Goal: Task Accomplishment & Management: Manage account settings

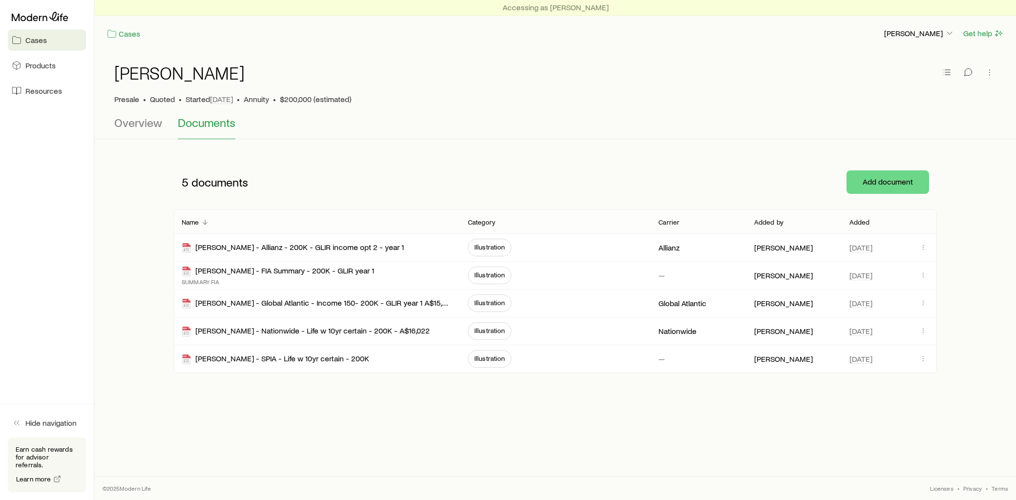
click at [860, 220] on p "Added" at bounding box center [860, 222] width 21 height 8
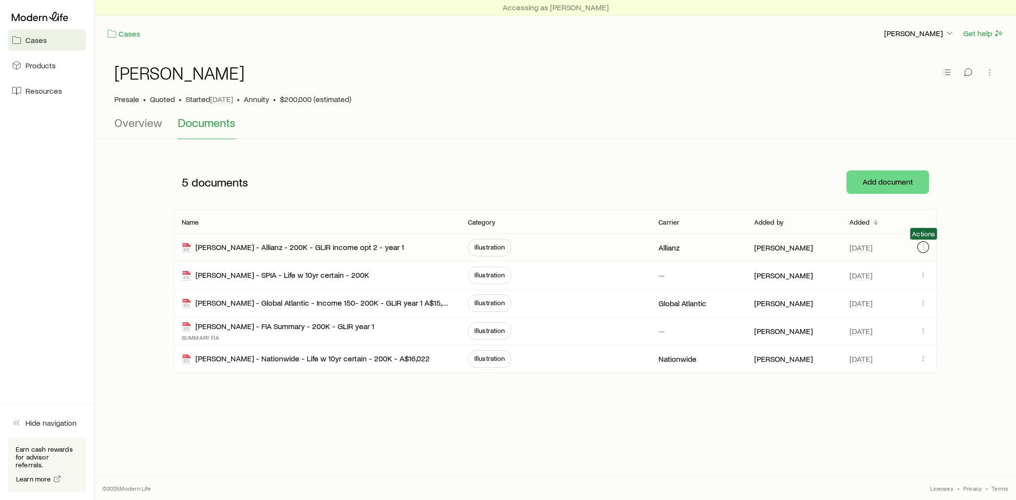
click at [920, 248] on icon "button" at bounding box center [924, 247] width 8 height 8
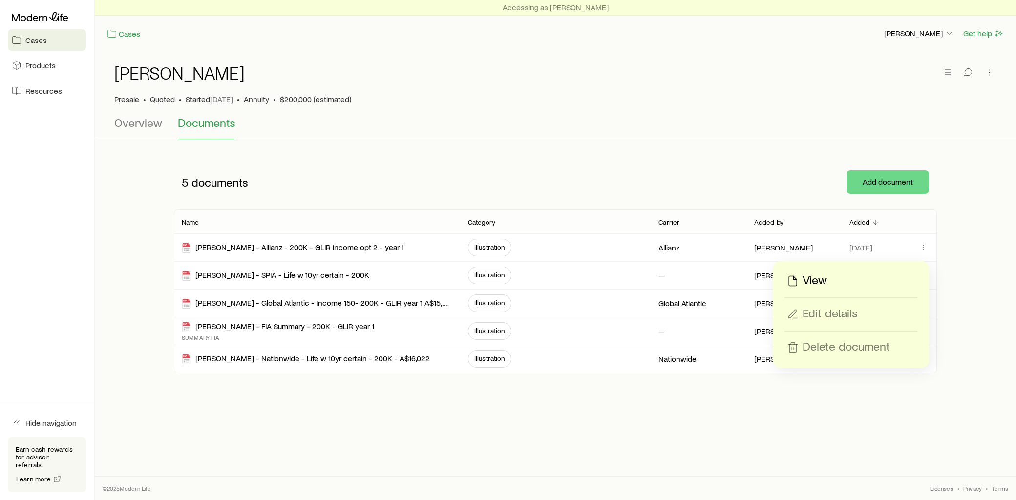
click at [826, 281] on p "View" at bounding box center [815, 281] width 24 height 16
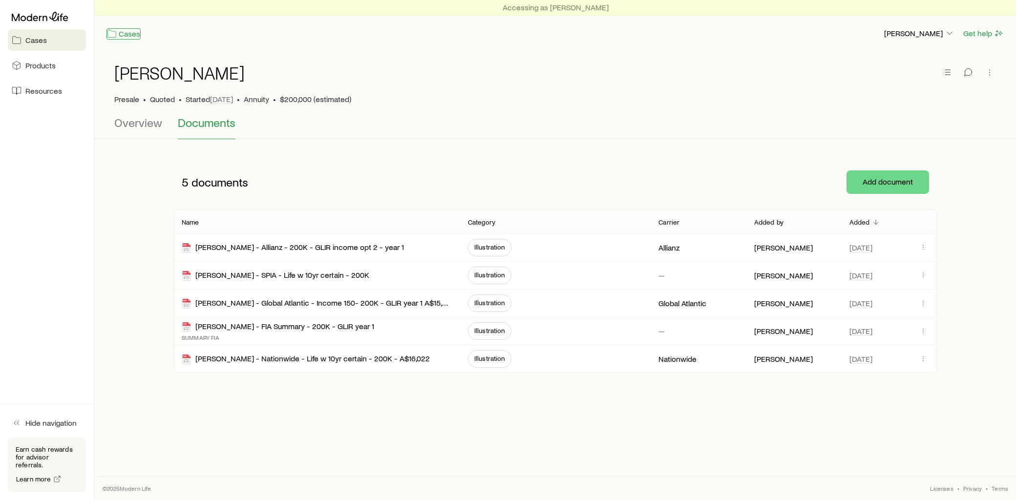
click at [129, 35] on link "Cases" at bounding box center [124, 33] width 34 height 11
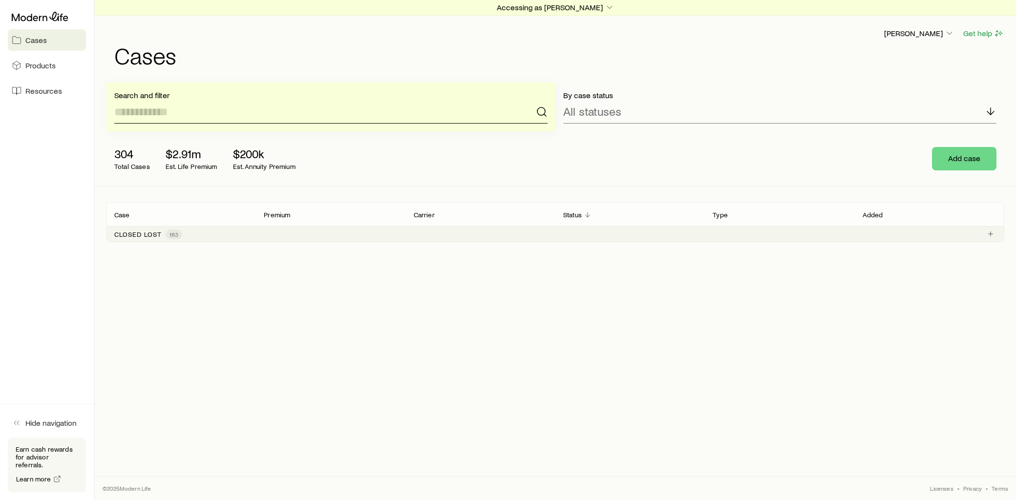
click at [192, 113] on input at bounding box center [330, 111] width 433 height 23
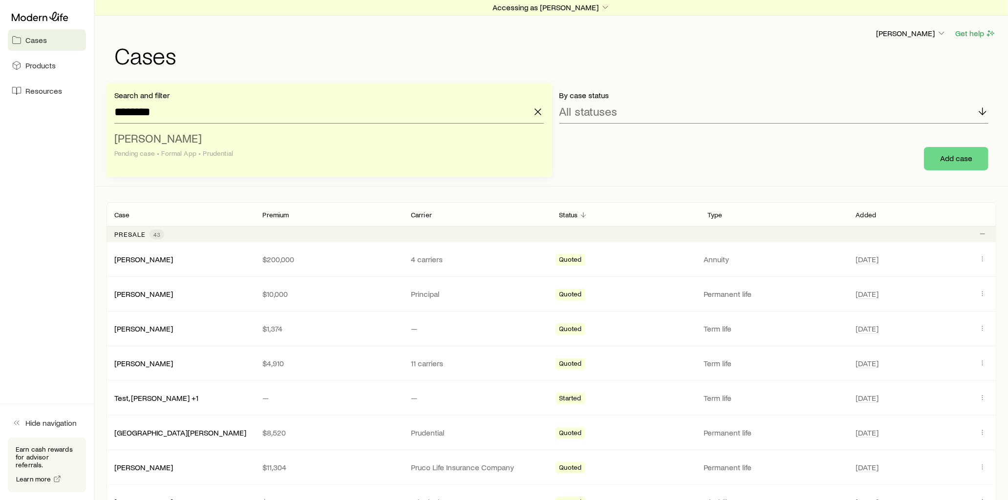
click at [197, 139] on li "[PERSON_NAME] case • Formal App • Prudential" at bounding box center [326, 147] width 424 height 38
type input "**********"
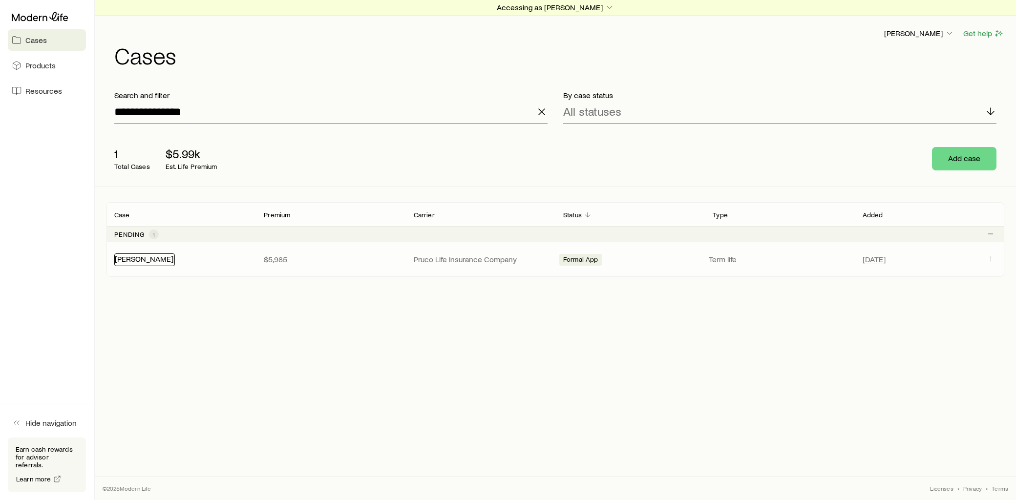
click at [144, 257] on link "[PERSON_NAME]" at bounding box center [144, 258] width 59 height 9
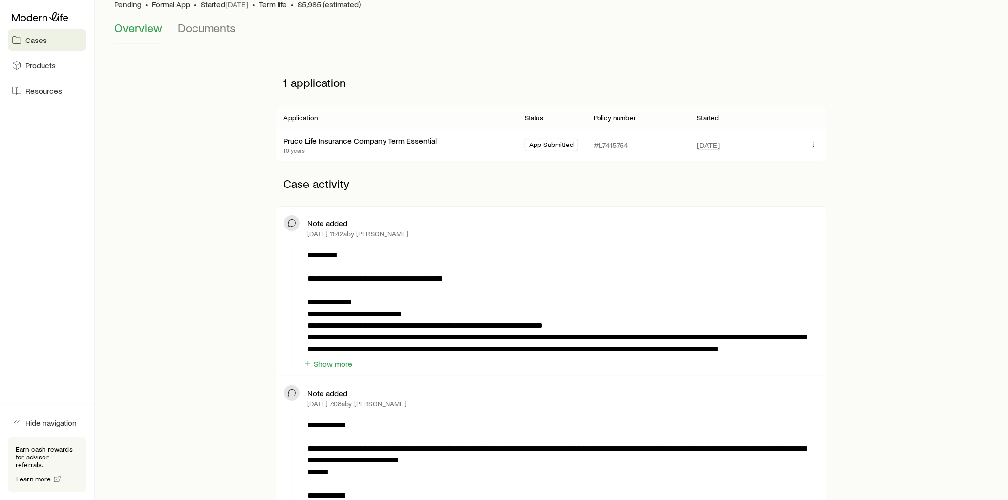
scroll to position [108, 0]
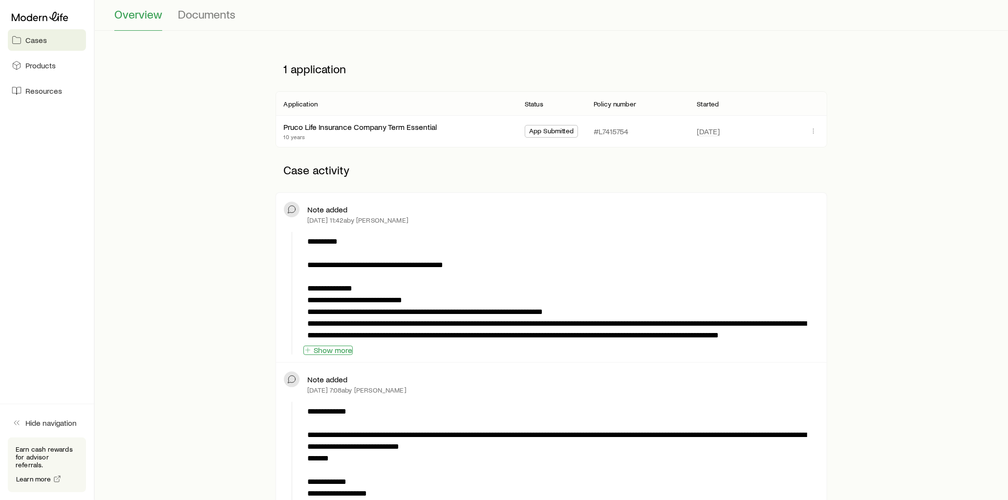
click at [344, 352] on button "Show more" at bounding box center [327, 350] width 49 height 9
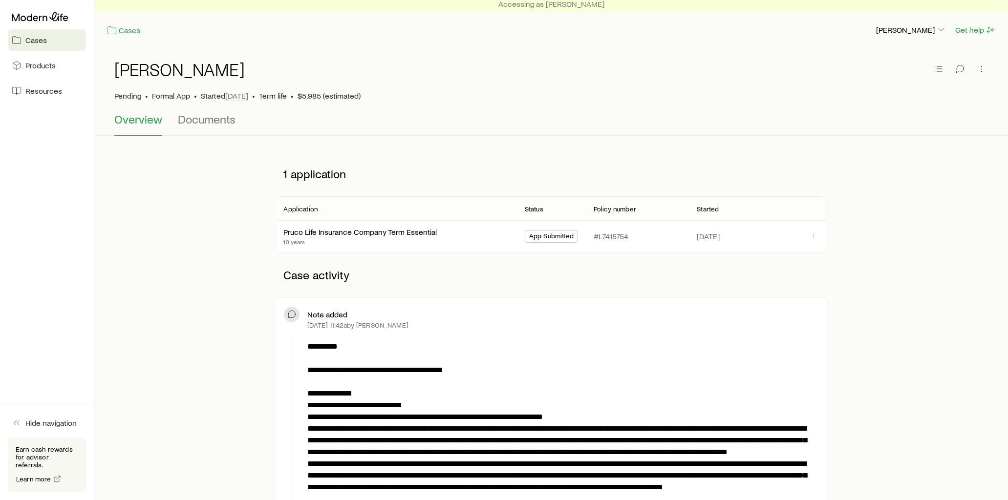
scroll to position [0, 0]
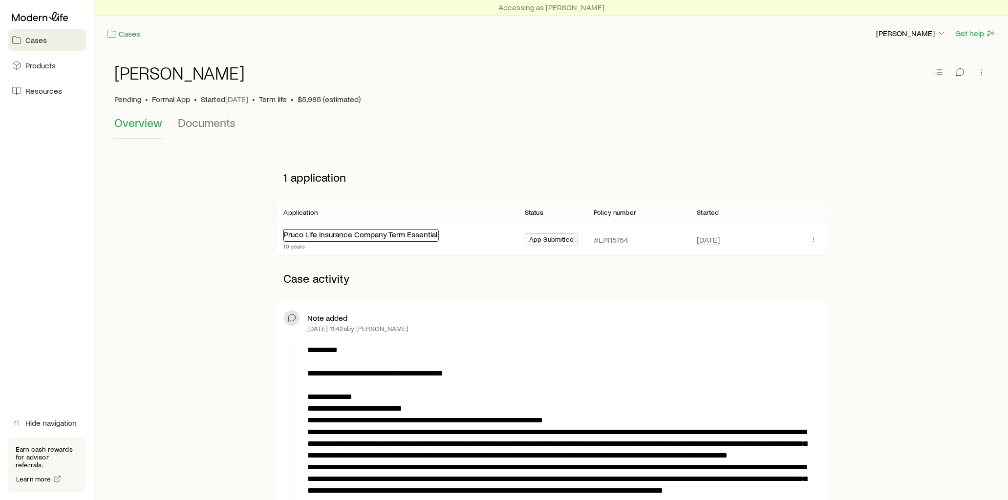
click at [398, 238] on link "Pruco Life Insurance Company Term Essential" at bounding box center [360, 234] width 153 height 9
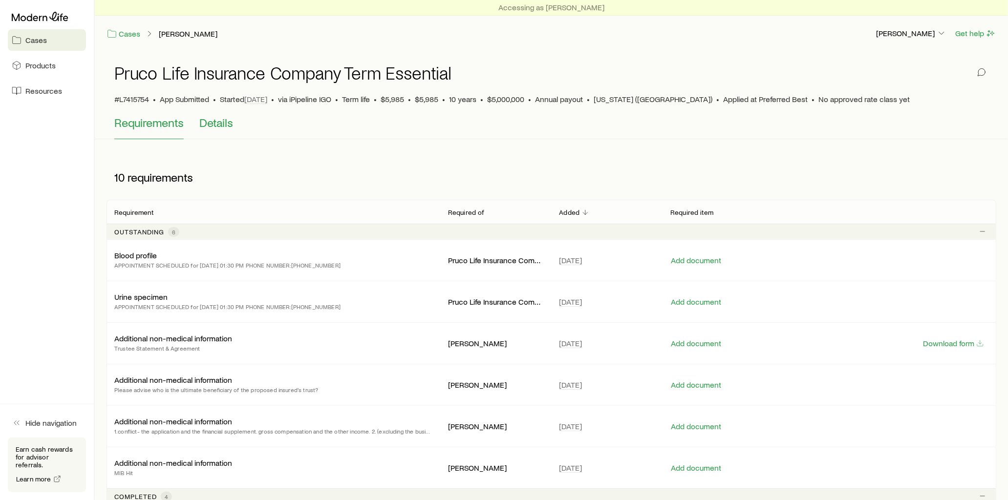
click at [218, 119] on span "Details" at bounding box center [216, 123] width 34 height 14
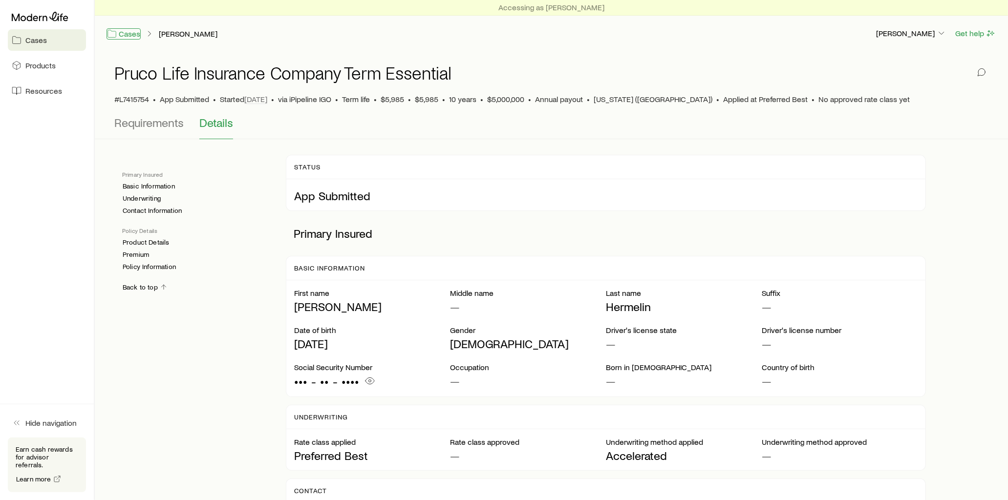
click at [121, 32] on link "Cases" at bounding box center [124, 33] width 34 height 11
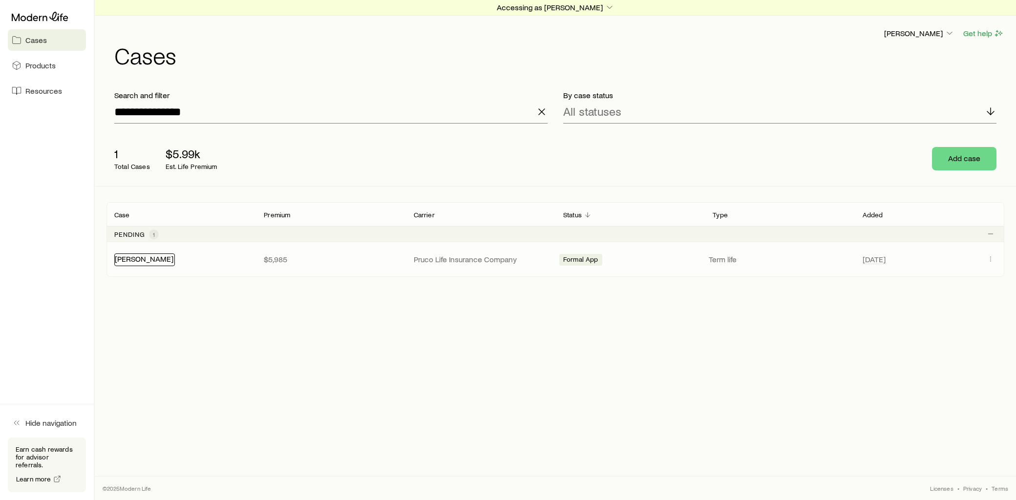
click at [133, 263] on link "[PERSON_NAME]" at bounding box center [144, 258] width 59 height 9
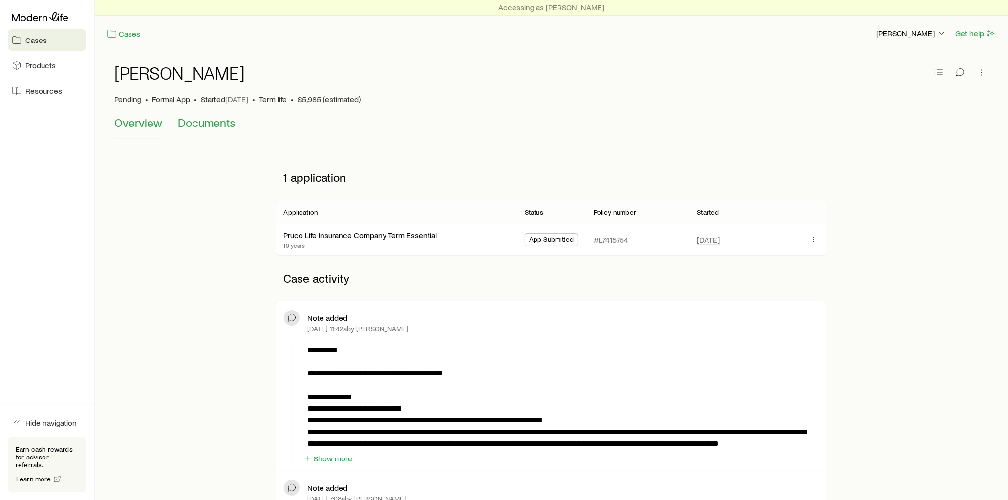
click at [214, 129] on span "Documents" at bounding box center [207, 123] width 58 height 14
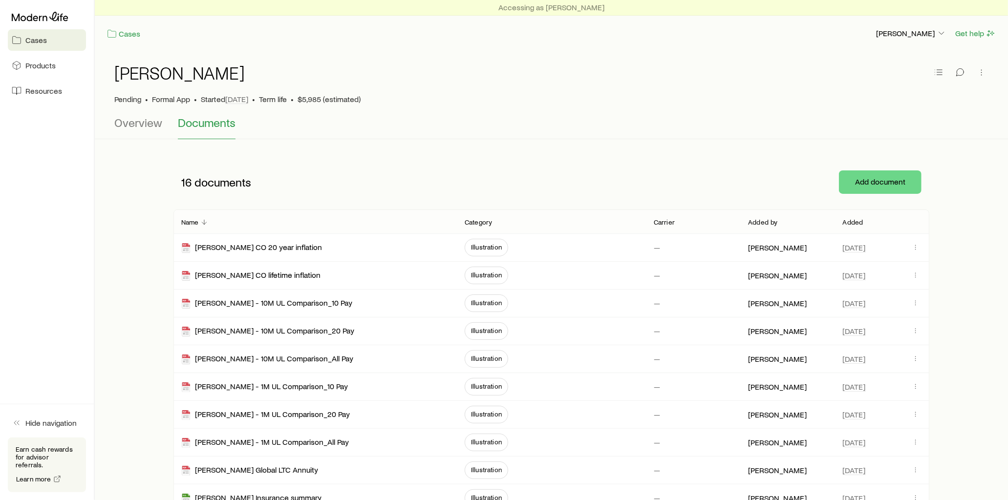
click at [846, 223] on p "Added" at bounding box center [853, 222] width 21 height 8
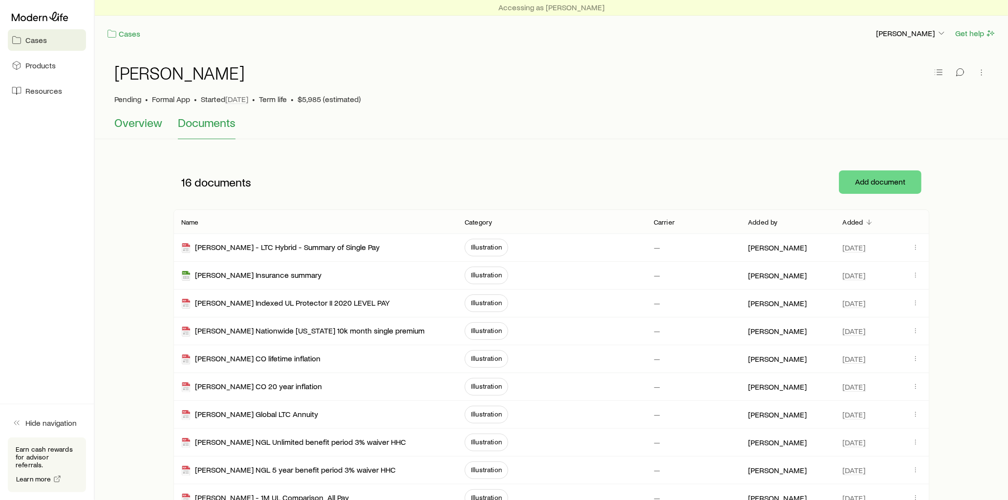
click at [137, 124] on span "Overview" at bounding box center [138, 123] width 48 height 14
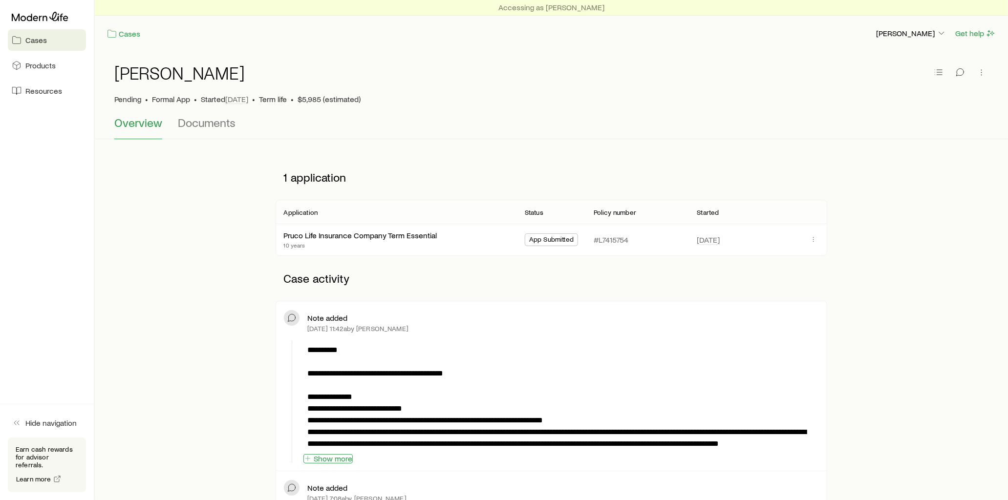
click at [348, 458] on button "Show more" at bounding box center [327, 458] width 49 height 9
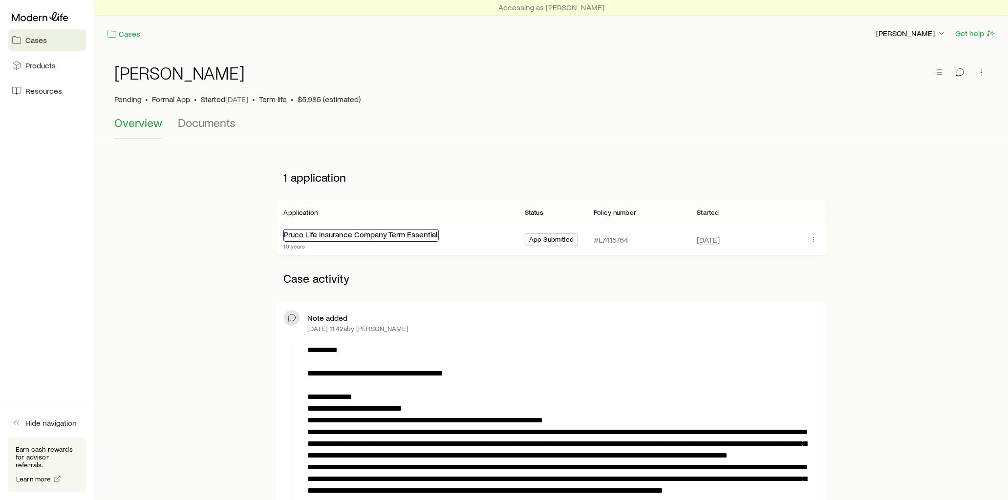
click at [350, 236] on link "Pruco Life Insurance Company Term Essential" at bounding box center [360, 234] width 153 height 9
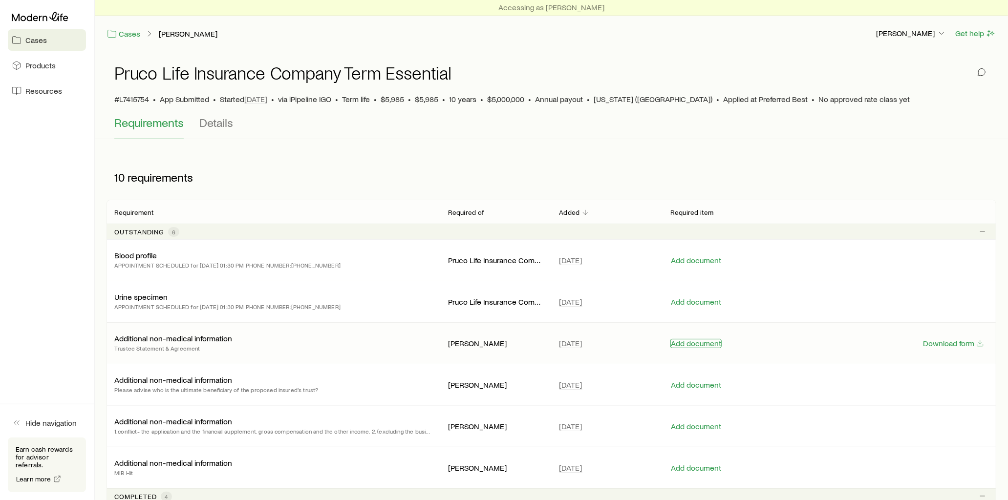
click at [693, 345] on button "Add document" at bounding box center [695, 343] width 51 height 9
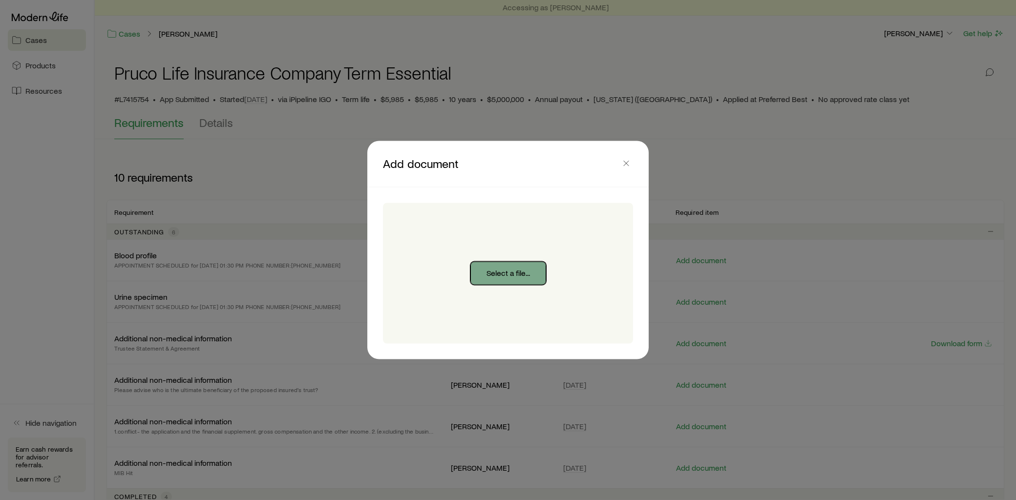
click at [500, 273] on button "Select a file..." at bounding box center [509, 273] width 76 height 23
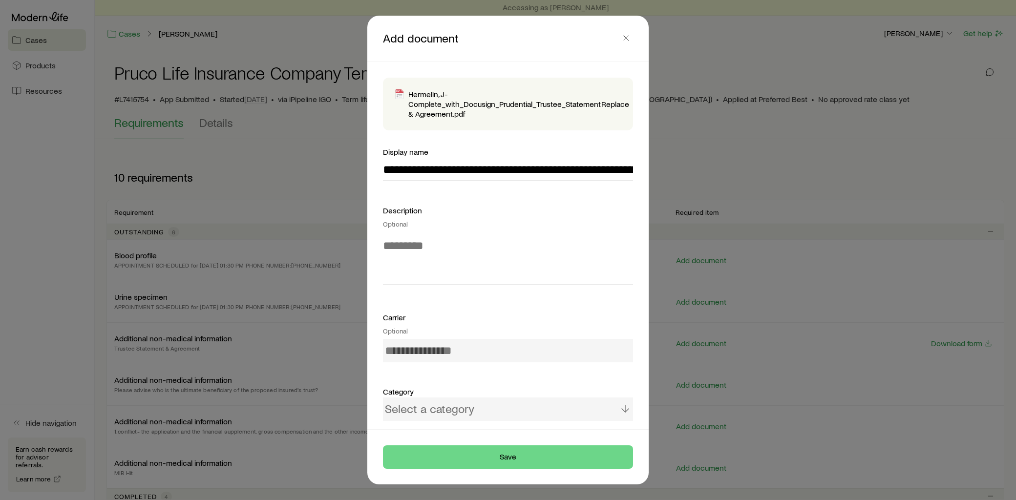
type input "**********"
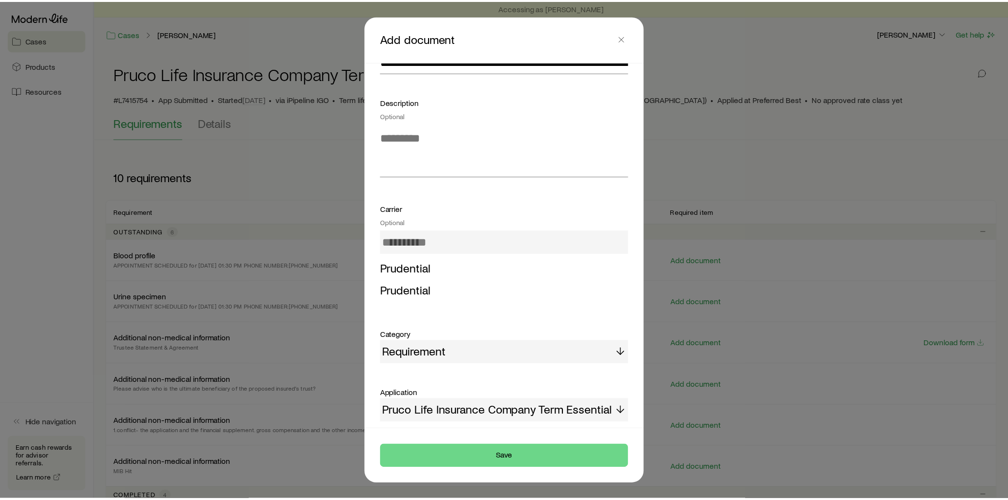
scroll to position [216, 0]
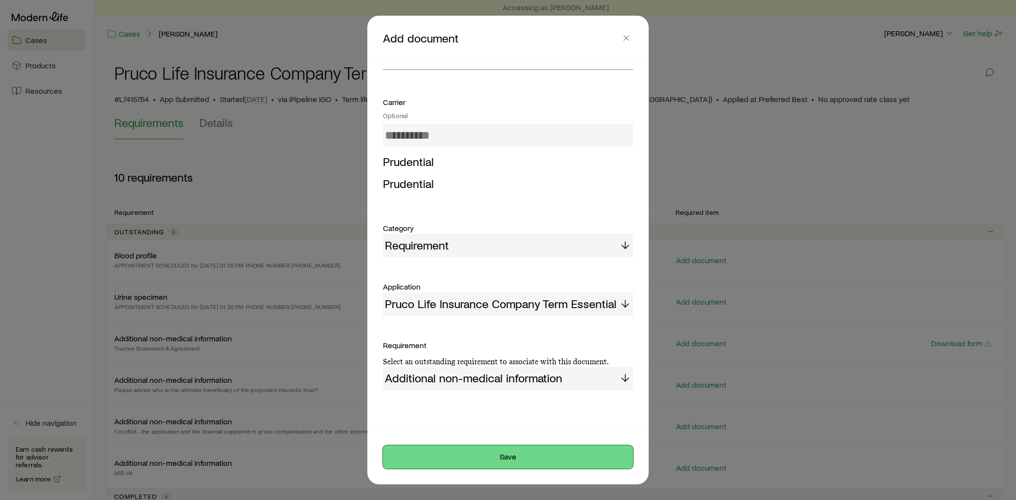
click at [521, 460] on button "Save" at bounding box center [508, 457] width 250 height 23
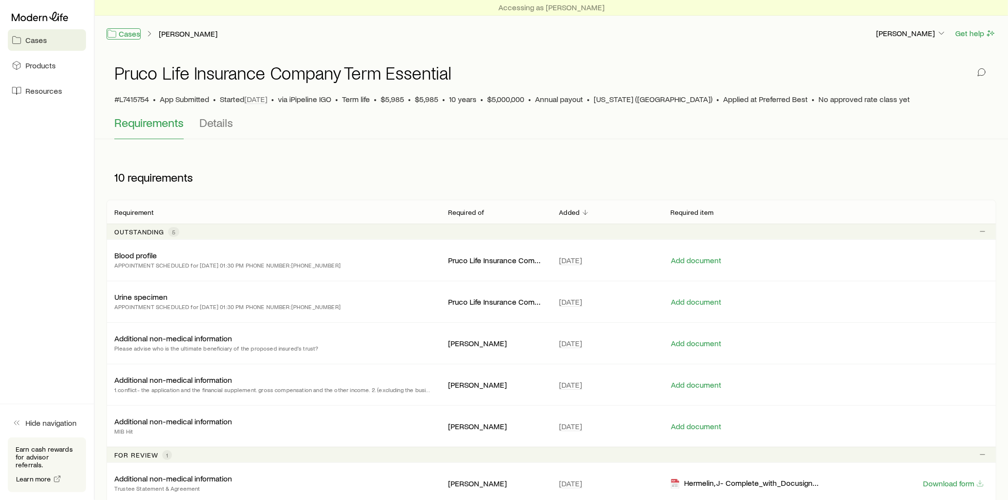
click at [126, 38] on link "Cases" at bounding box center [124, 33] width 34 height 11
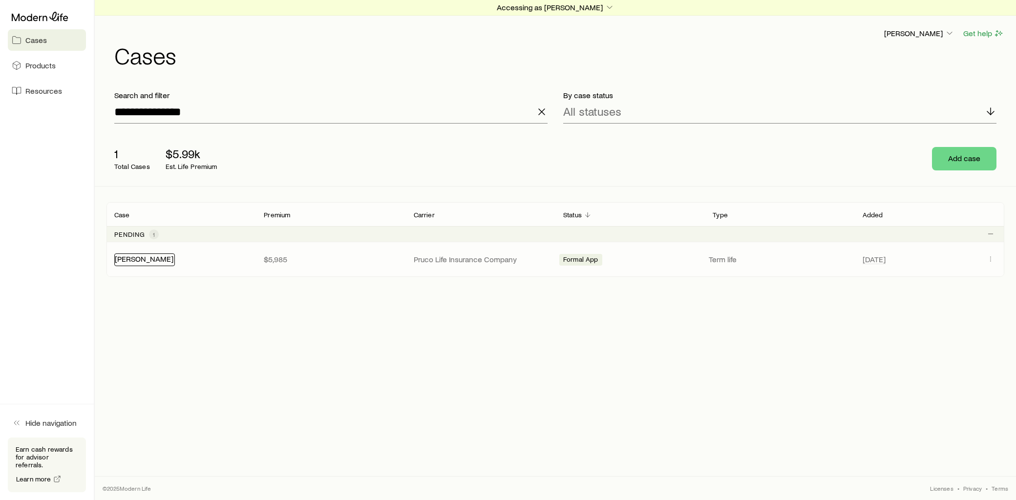
click at [147, 260] on link "[PERSON_NAME]" at bounding box center [144, 258] width 59 height 9
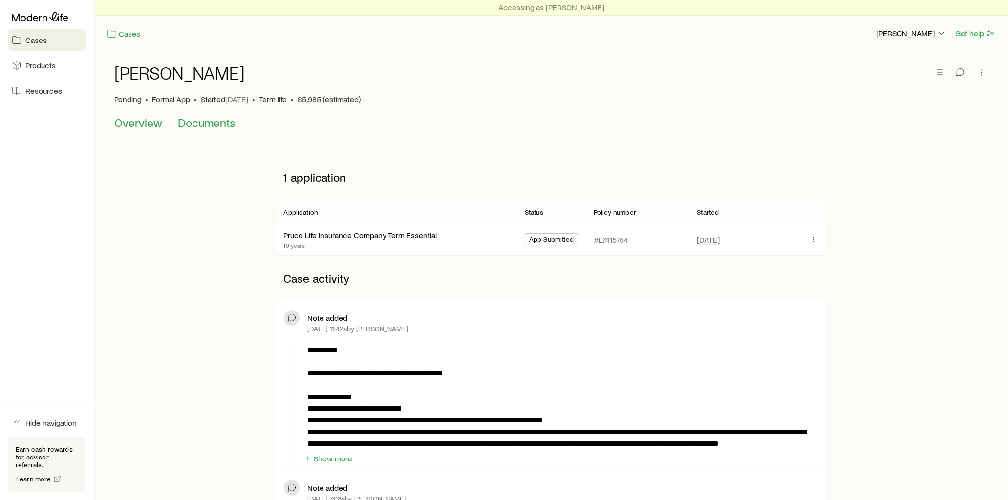
click at [221, 125] on span "Documents" at bounding box center [207, 123] width 58 height 14
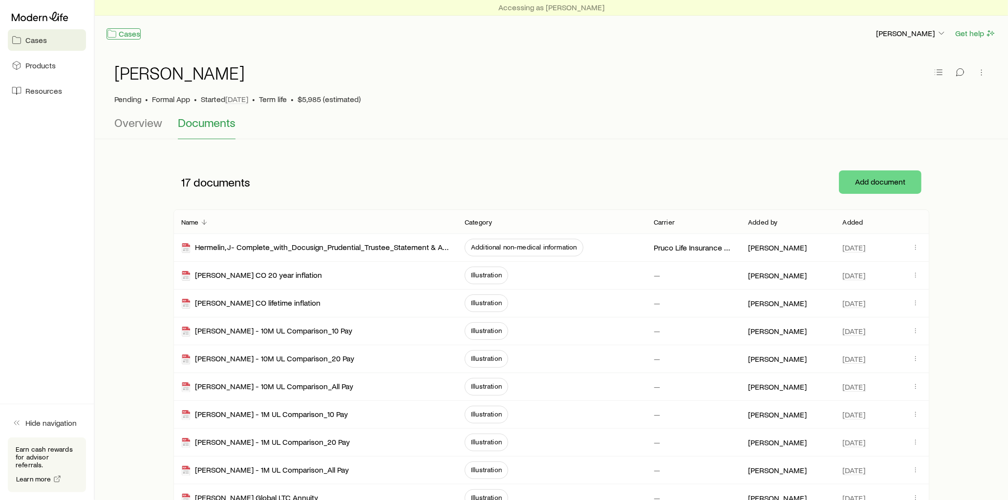
click at [118, 36] on link "Cases" at bounding box center [124, 33] width 34 height 11
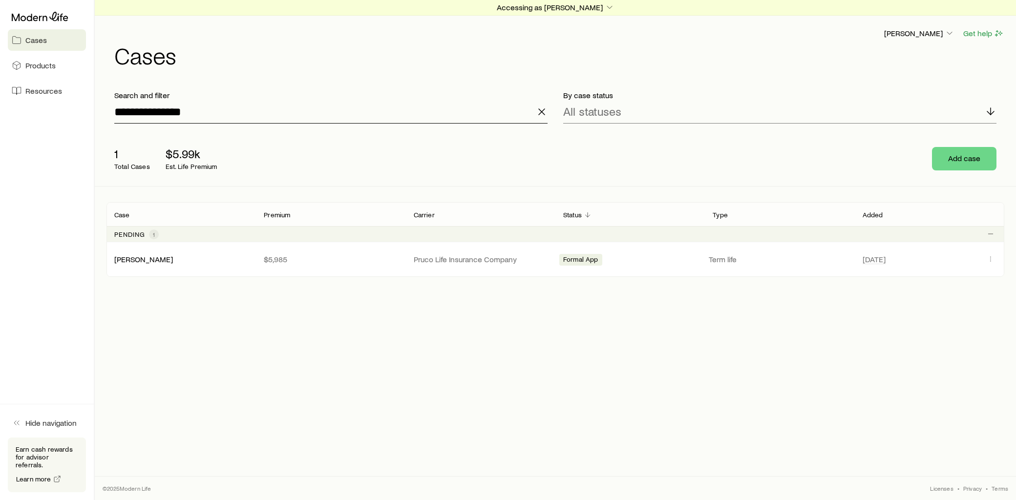
drag, startPoint x: 194, startPoint y: 112, endPoint x: 63, endPoint y: 113, distance: 131.9
click at [63, 113] on div "**********" at bounding box center [508, 250] width 1016 height 500
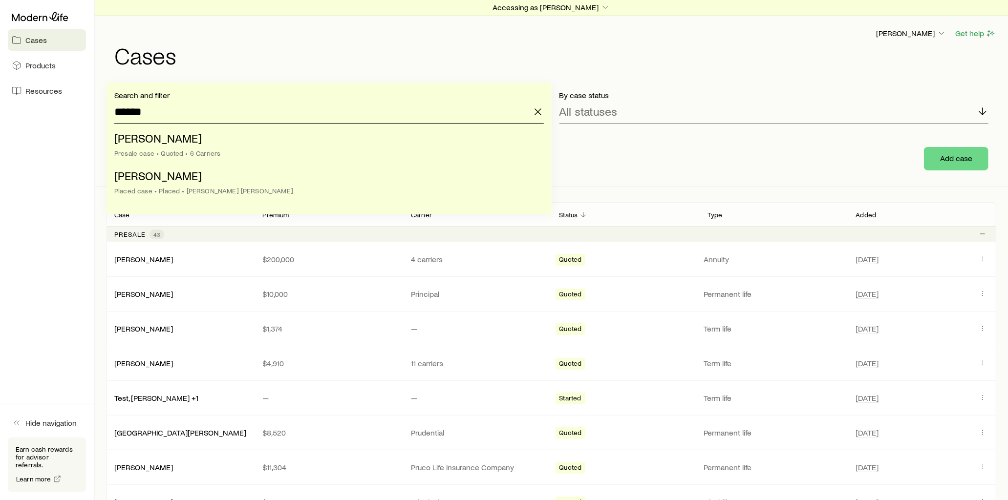
type input "******"
click at [600, 9] on icon "button" at bounding box center [605, 7] width 10 height 10
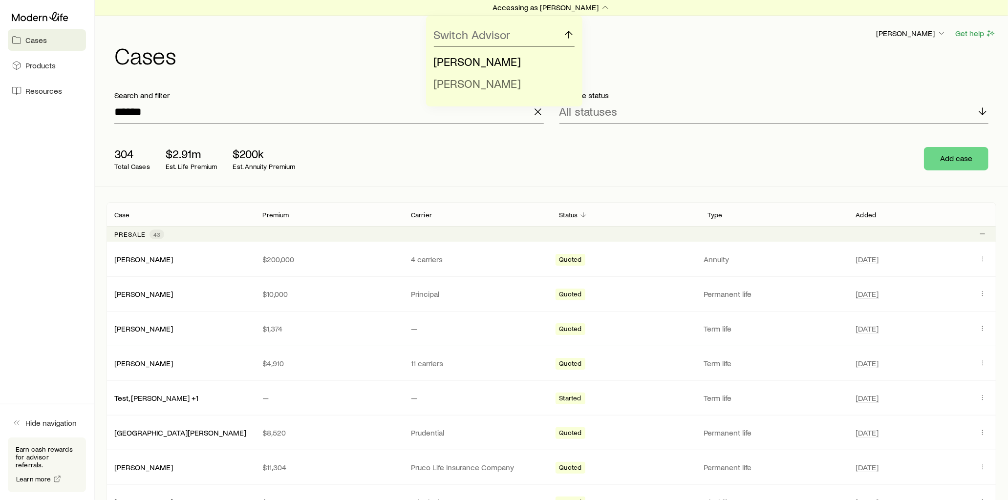
click at [482, 86] on span "[PERSON_NAME]" at bounding box center [477, 83] width 87 height 14
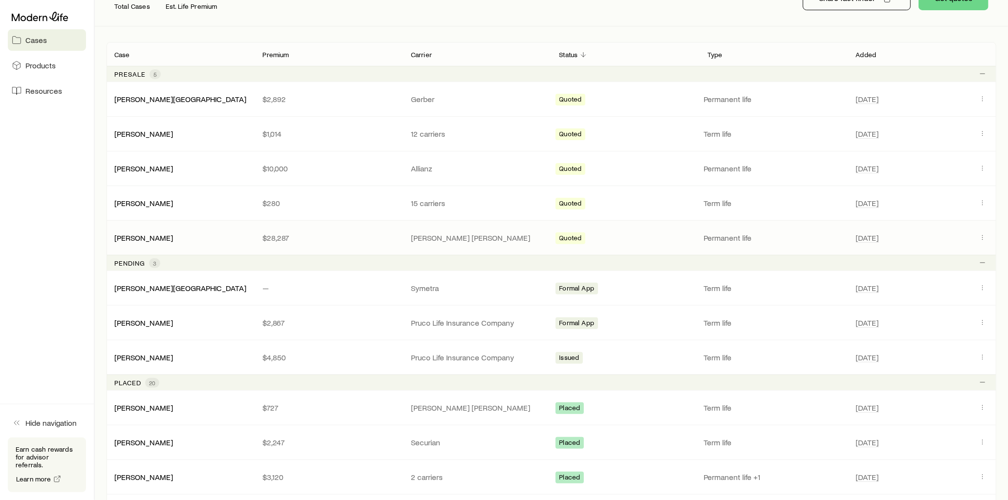
scroll to position [163, 0]
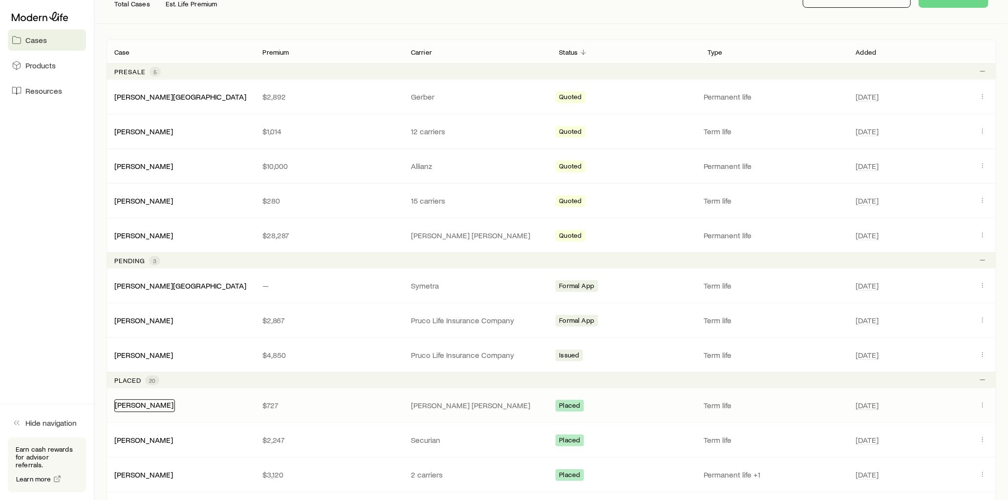
click at [143, 408] on link "[PERSON_NAME]" at bounding box center [144, 404] width 59 height 9
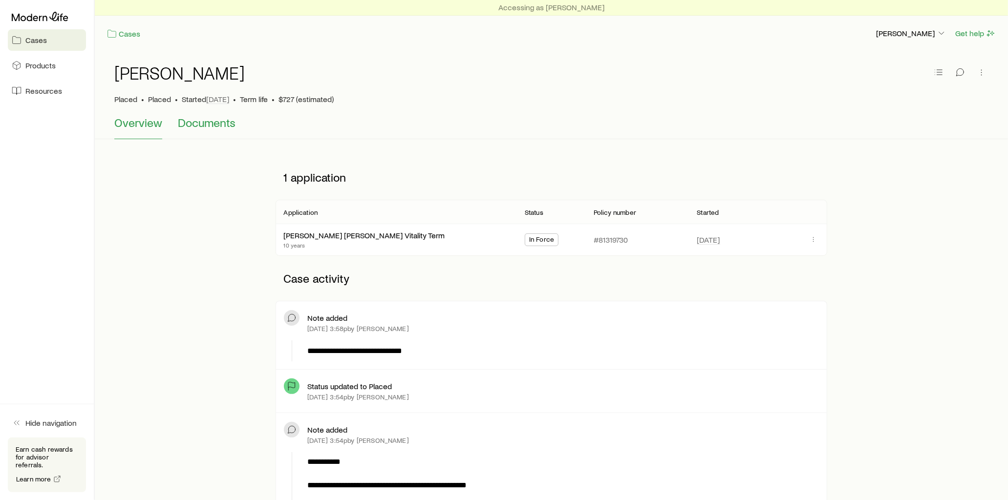
click at [201, 128] on span "Documents" at bounding box center [207, 123] width 58 height 14
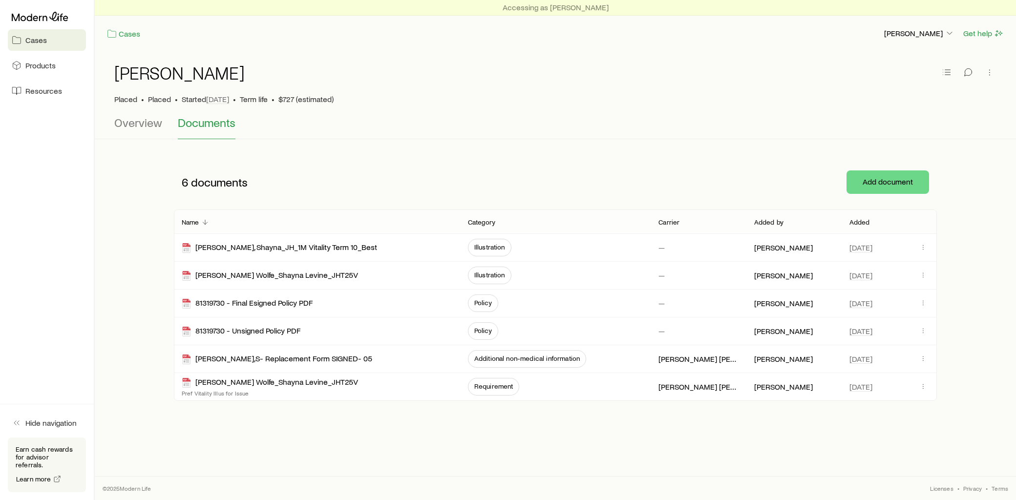
click at [866, 221] on p "Added" at bounding box center [860, 222] width 21 height 8
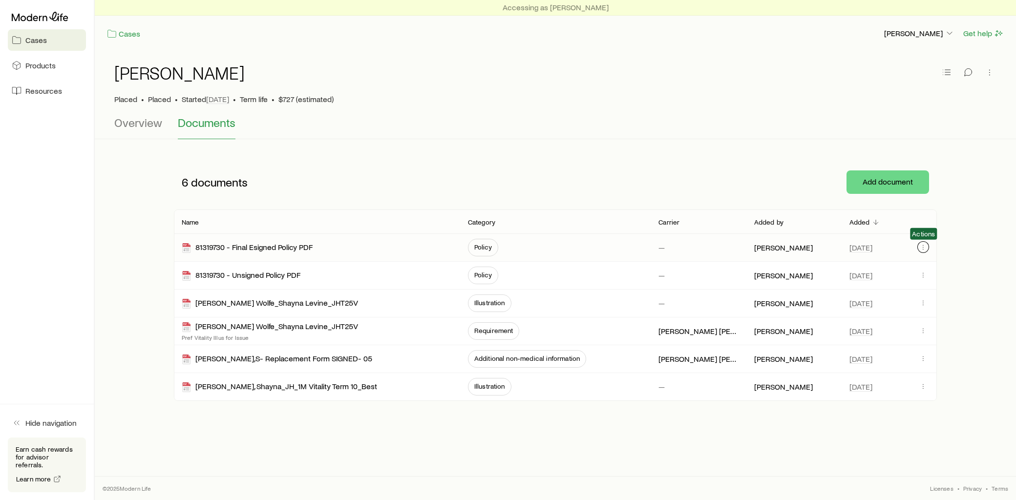
click at [924, 251] on icon "button" at bounding box center [924, 247] width 8 height 8
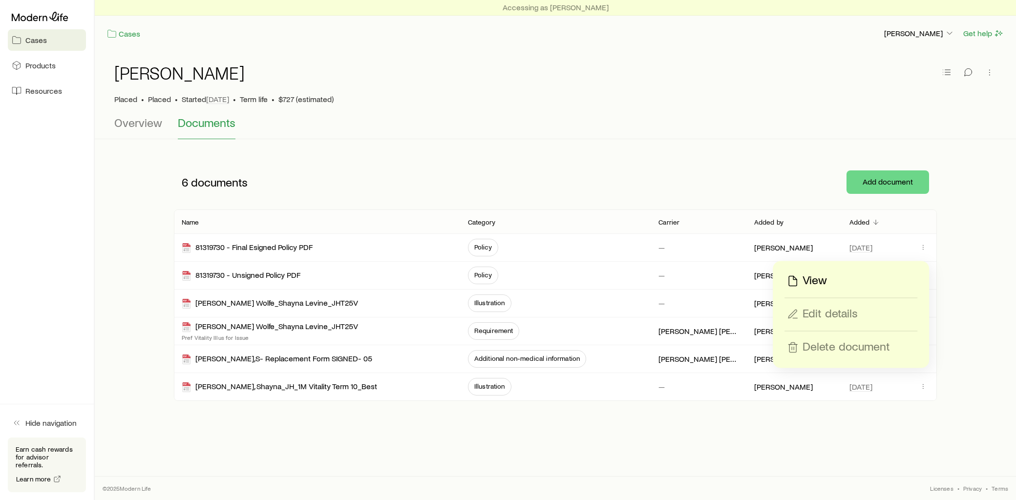
click at [817, 282] on p "View" at bounding box center [815, 281] width 24 height 16
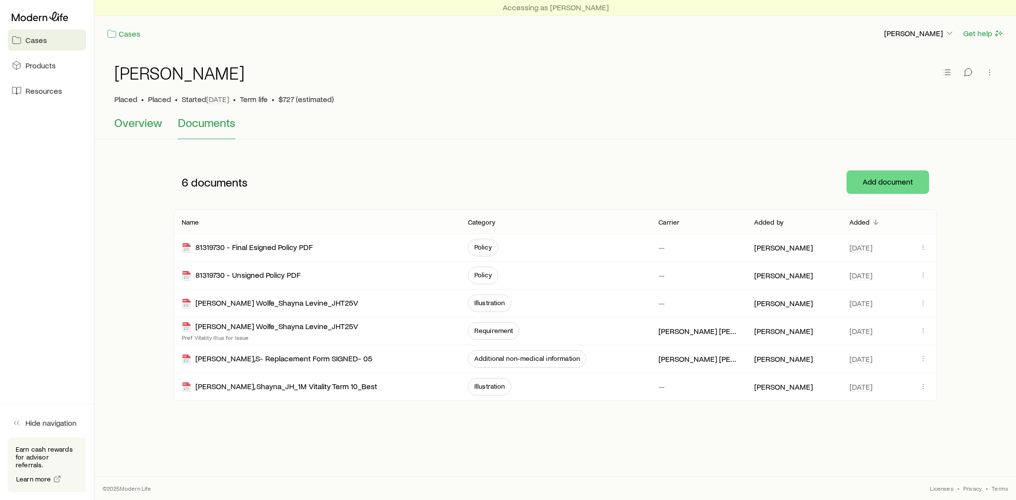
click at [141, 125] on span "Overview" at bounding box center [138, 123] width 48 height 14
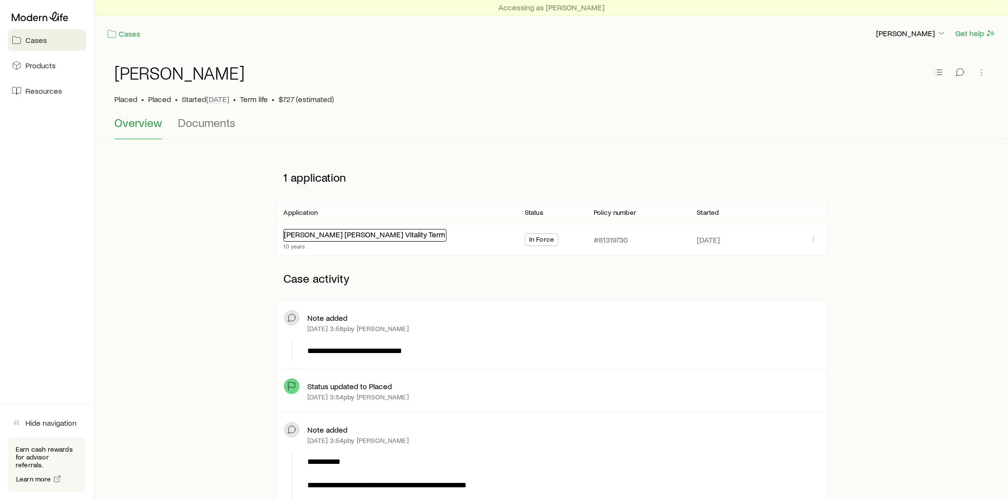
click at [358, 235] on link "[PERSON_NAME] [PERSON_NAME] Vitality Term" at bounding box center [364, 234] width 161 height 9
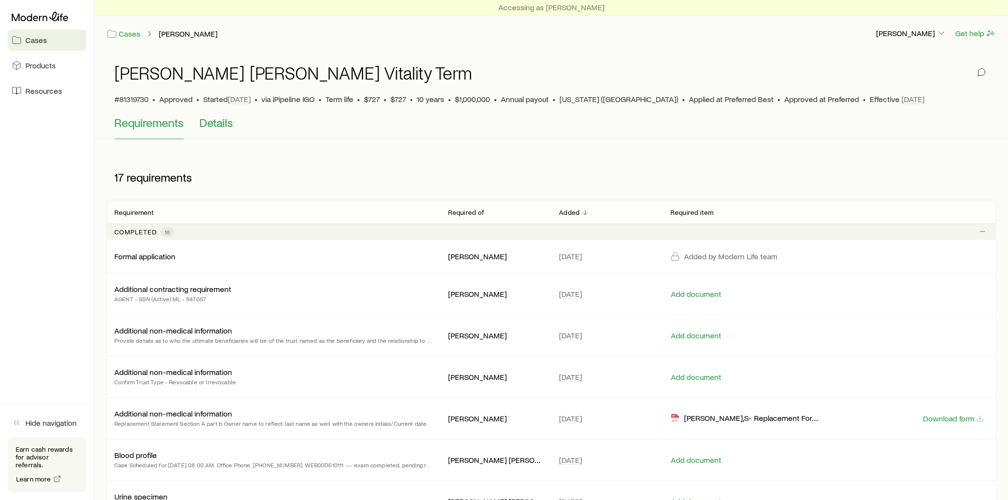
click at [225, 125] on span "Details" at bounding box center [216, 123] width 34 height 14
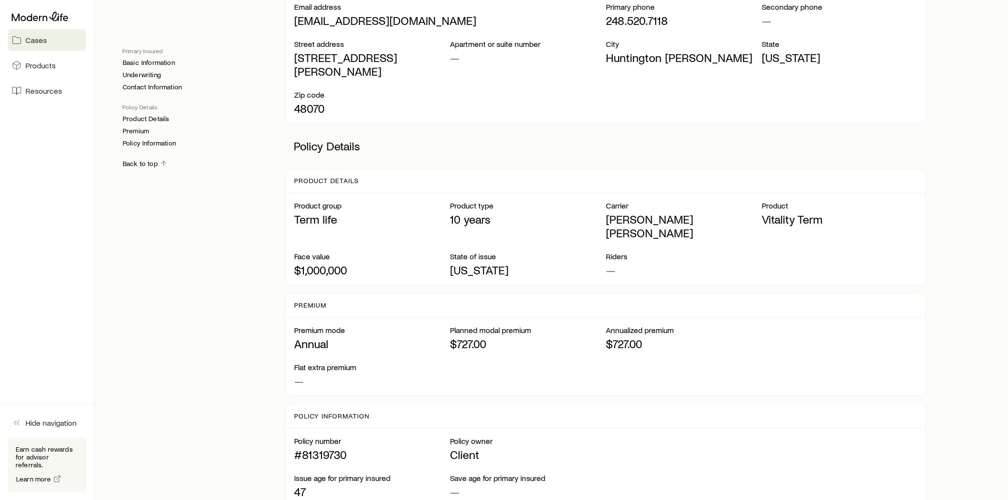
scroll to position [543, 0]
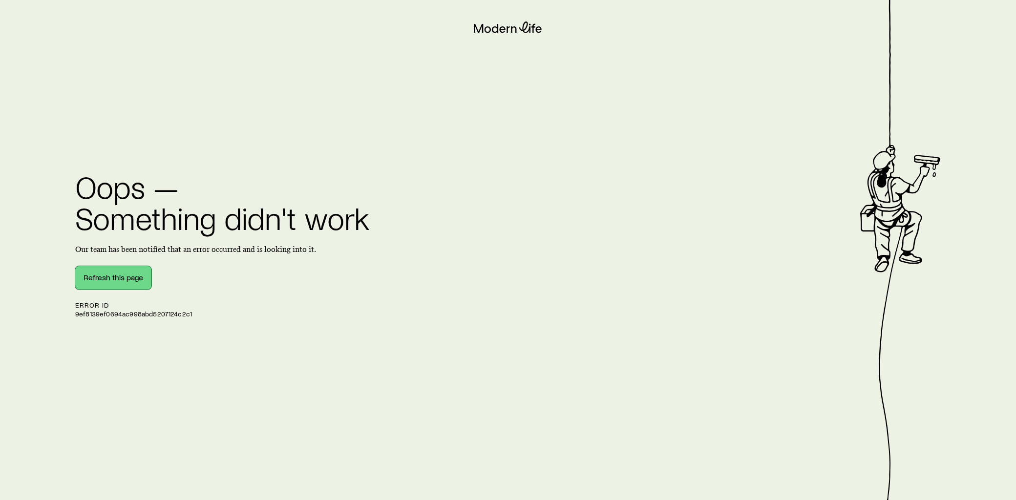
click at [113, 278] on button "Refresh this page" at bounding box center [113, 277] width 76 height 23
